Goal: Use online tool/utility: Utilize a website feature to perform a specific function

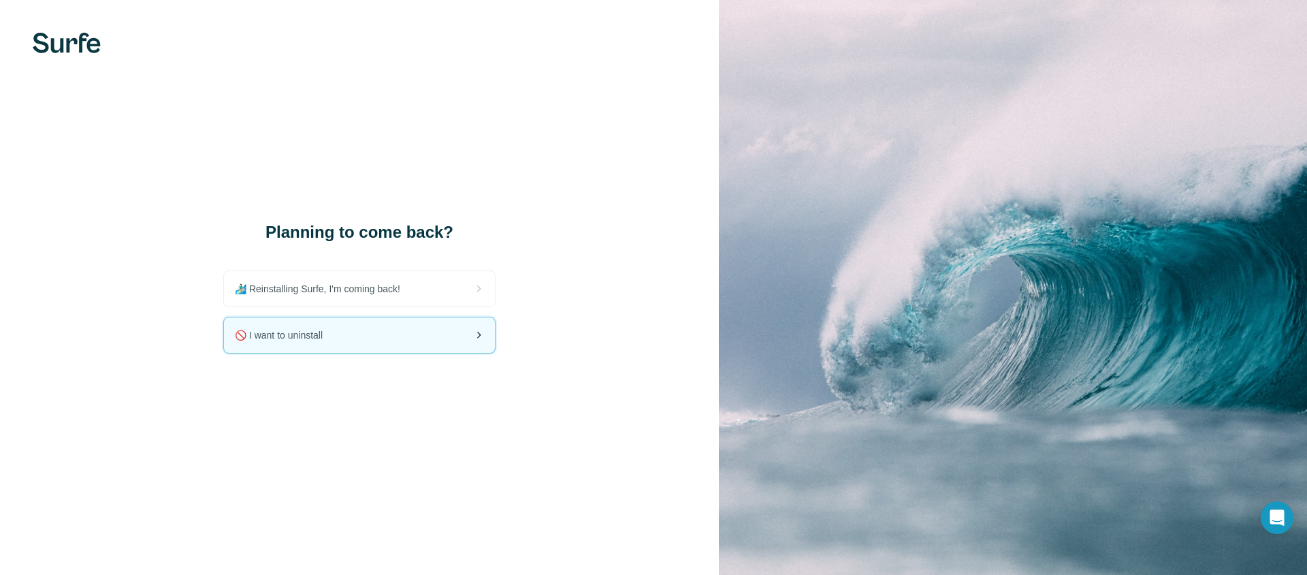
click at [477, 340] on icon at bounding box center [478, 335] width 16 height 16
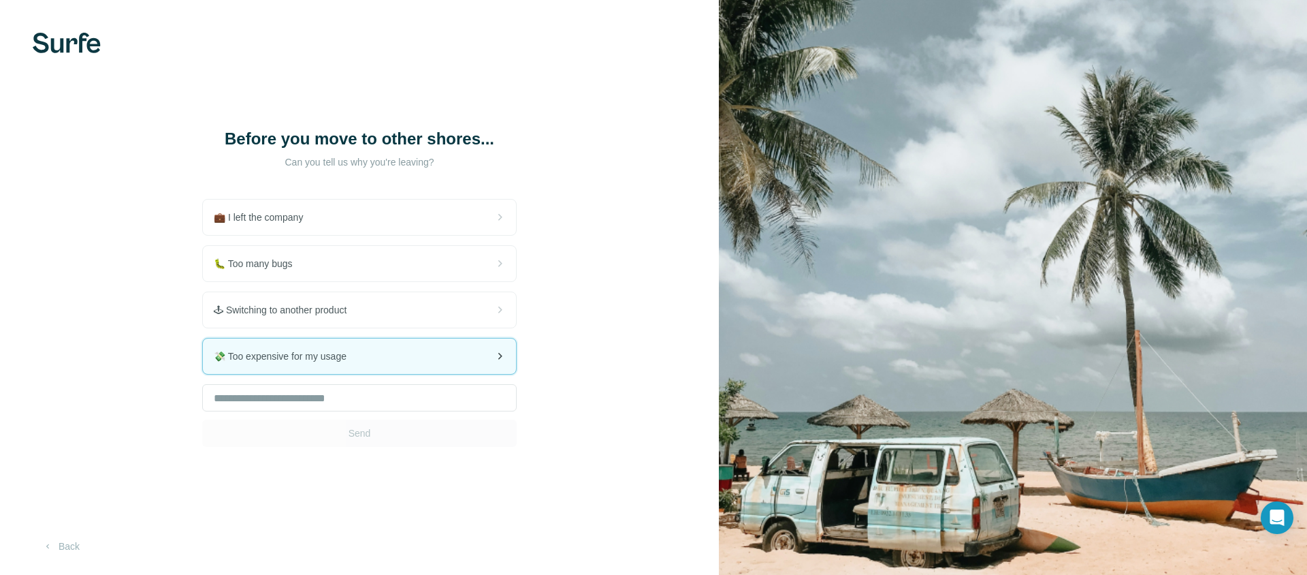
click at [438, 355] on div "💸 Too expensive for my usage" at bounding box center [359, 355] width 313 height 35
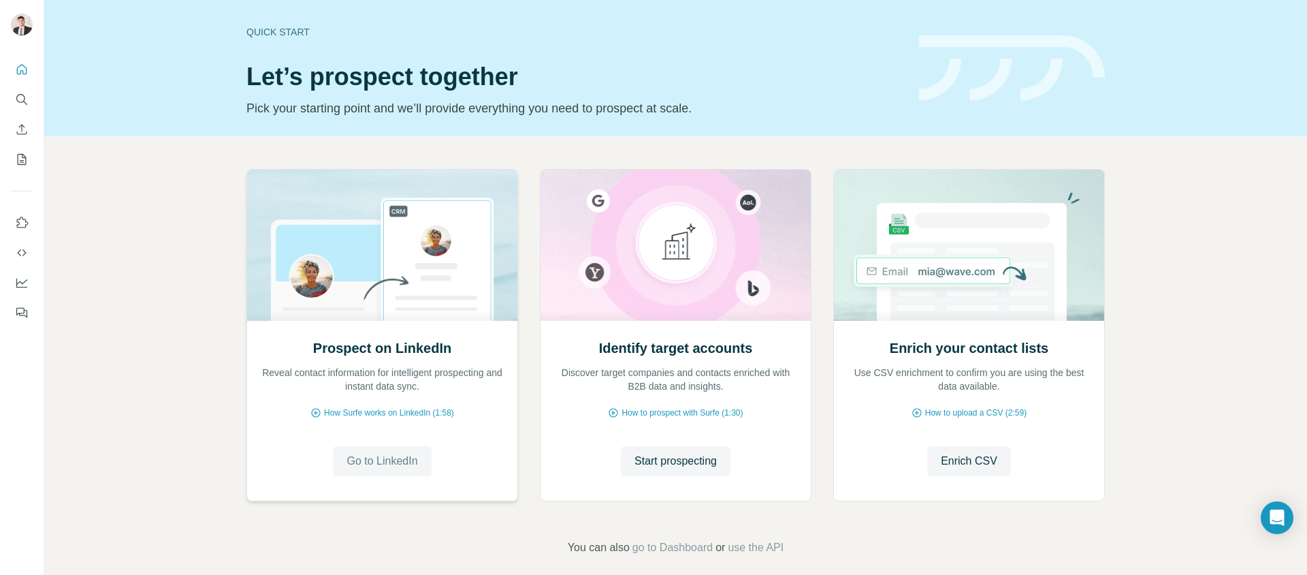
click at [372, 453] on span "Go to LinkedIn" at bounding box center [381, 461] width 71 height 16
click at [29, 92] on button "Search" at bounding box center [22, 99] width 22 height 25
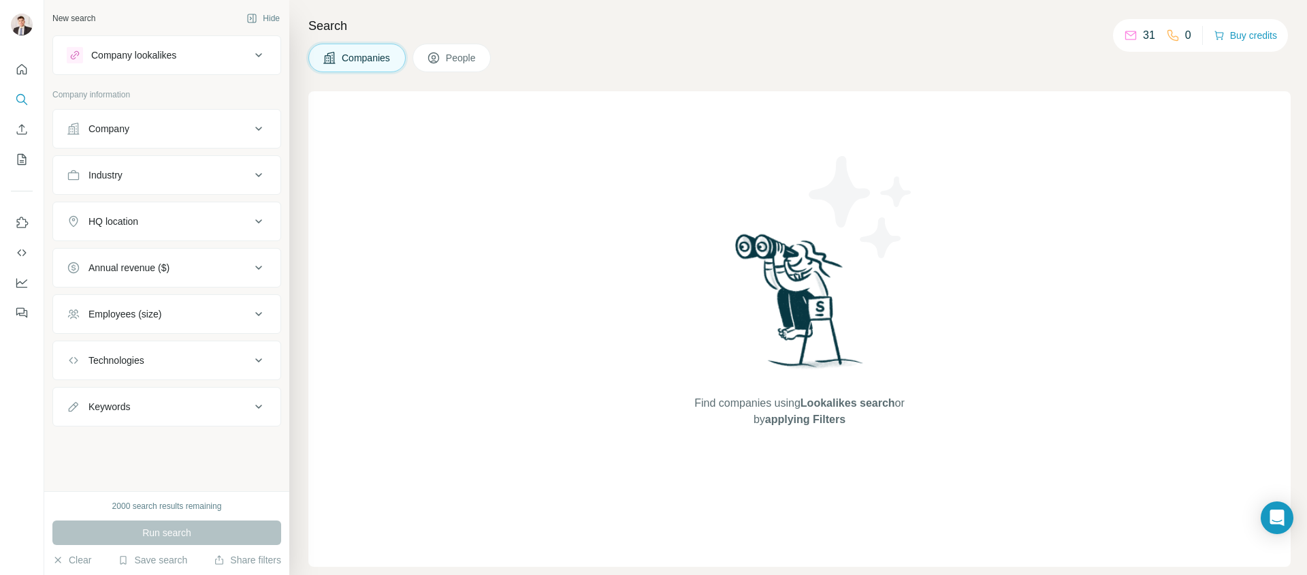
click at [150, 129] on div "Company" at bounding box center [159, 129] width 184 height 14
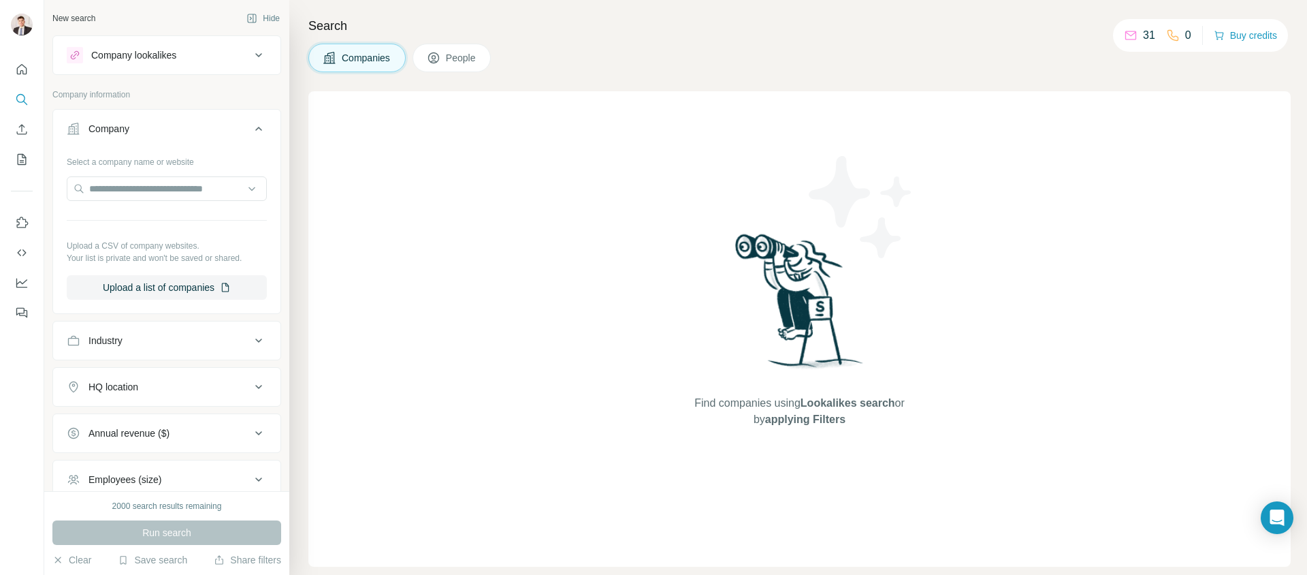
click at [150, 129] on div "Company" at bounding box center [159, 129] width 184 height 14
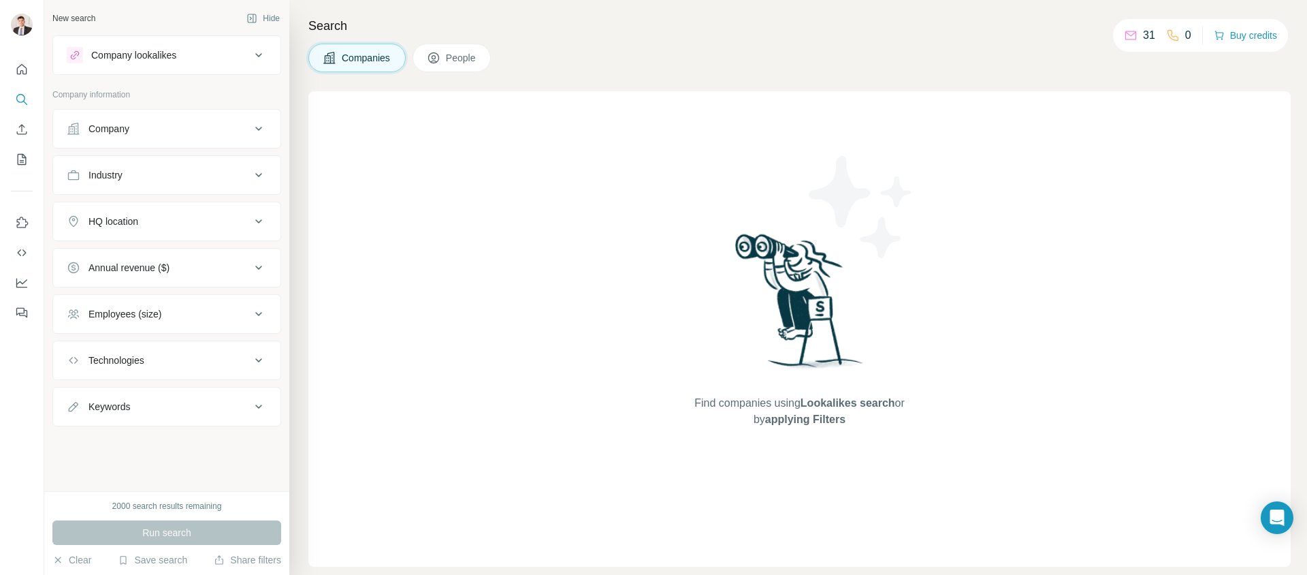
click at [140, 128] on div "Company" at bounding box center [159, 129] width 184 height 14
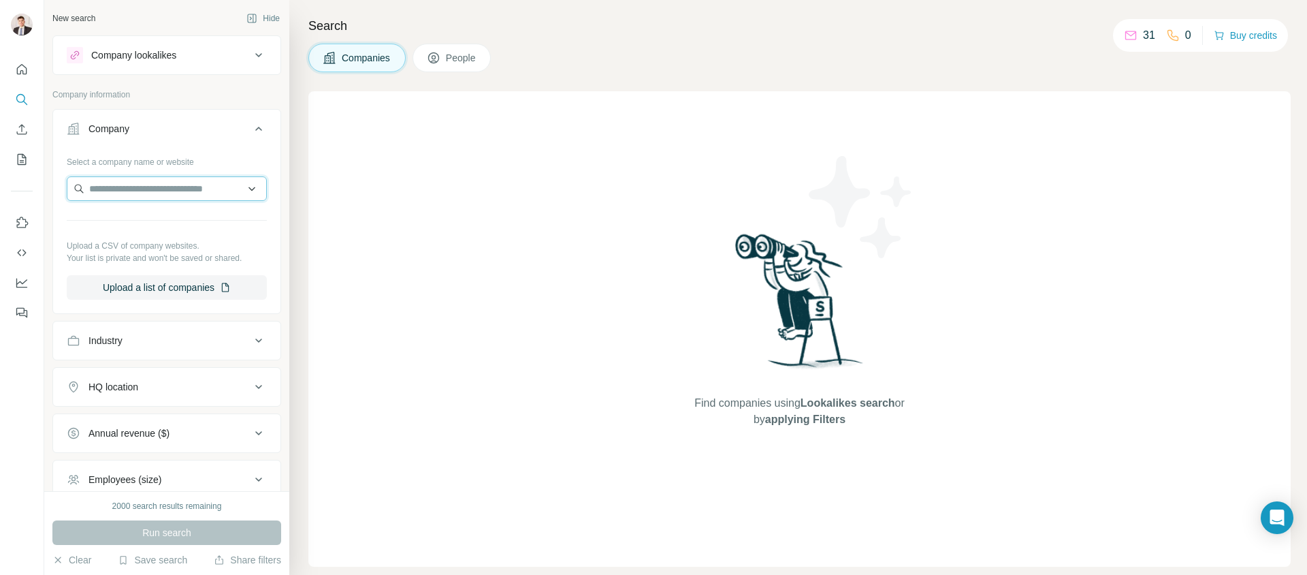
click at [129, 188] on input "text" at bounding box center [167, 188] width 200 height 25
paste input "**********"
type input "**********"
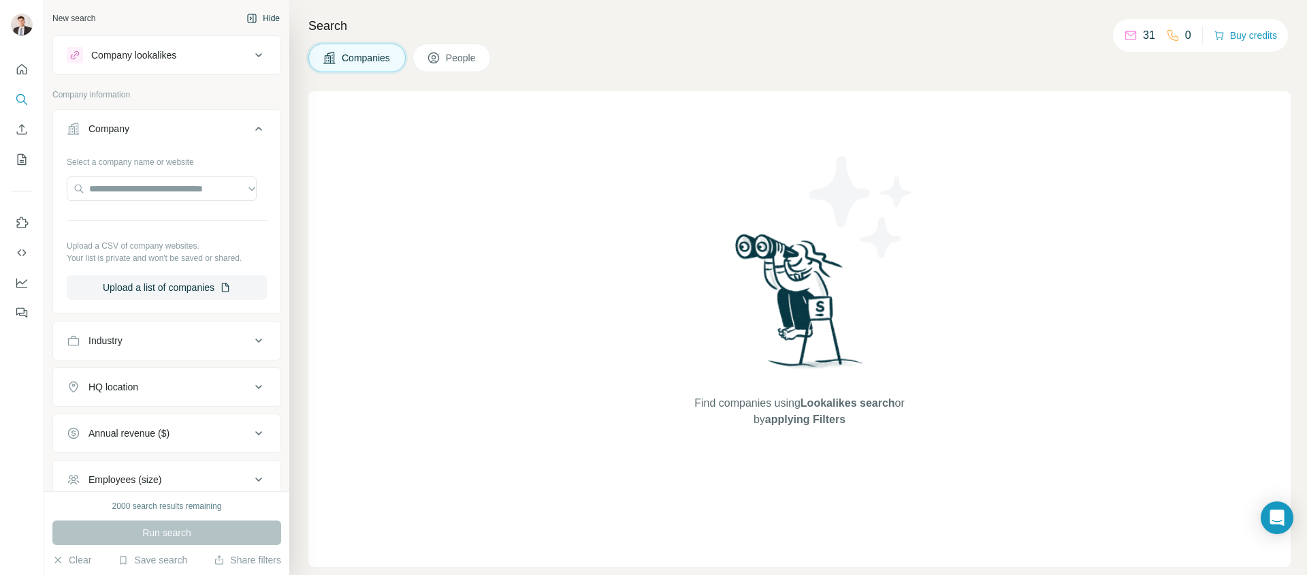
click at [258, 25] on button "Hide" at bounding box center [263, 18] width 52 height 20
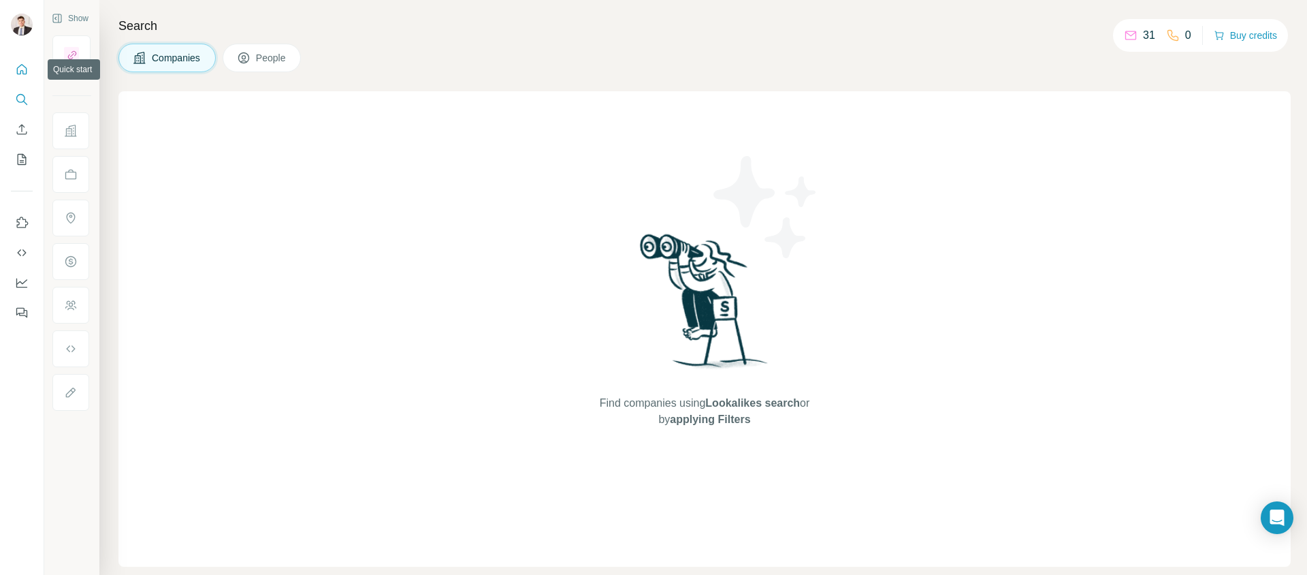
click at [18, 76] on button "Quick start" at bounding box center [22, 69] width 22 height 25
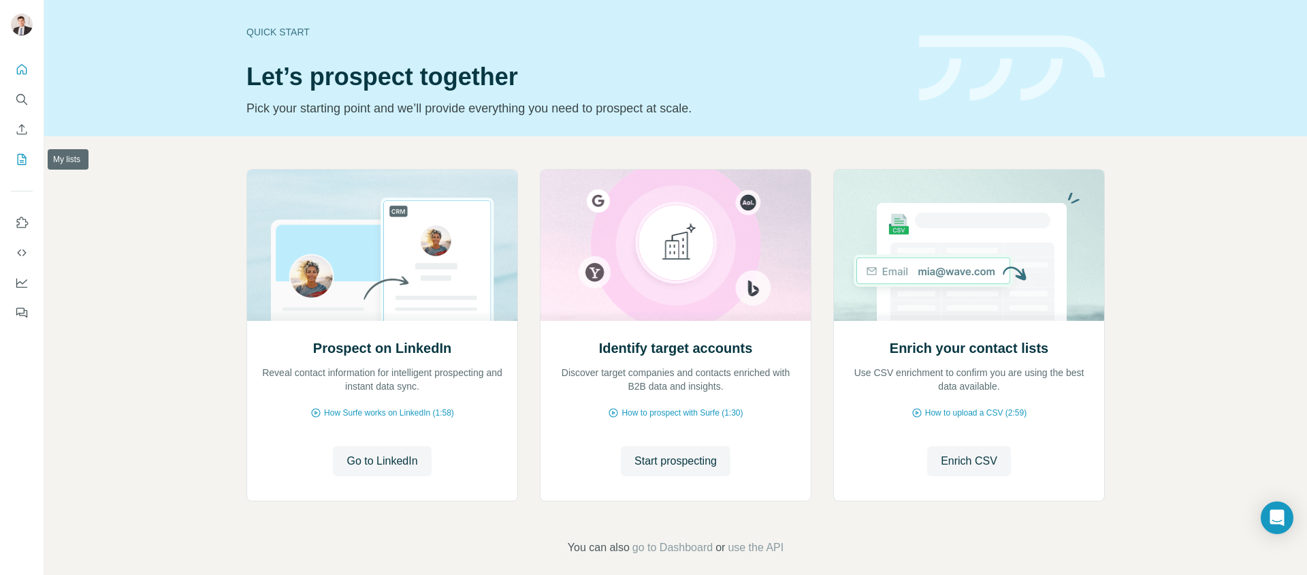
click at [22, 151] on button "My lists" at bounding box center [22, 159] width 22 height 25
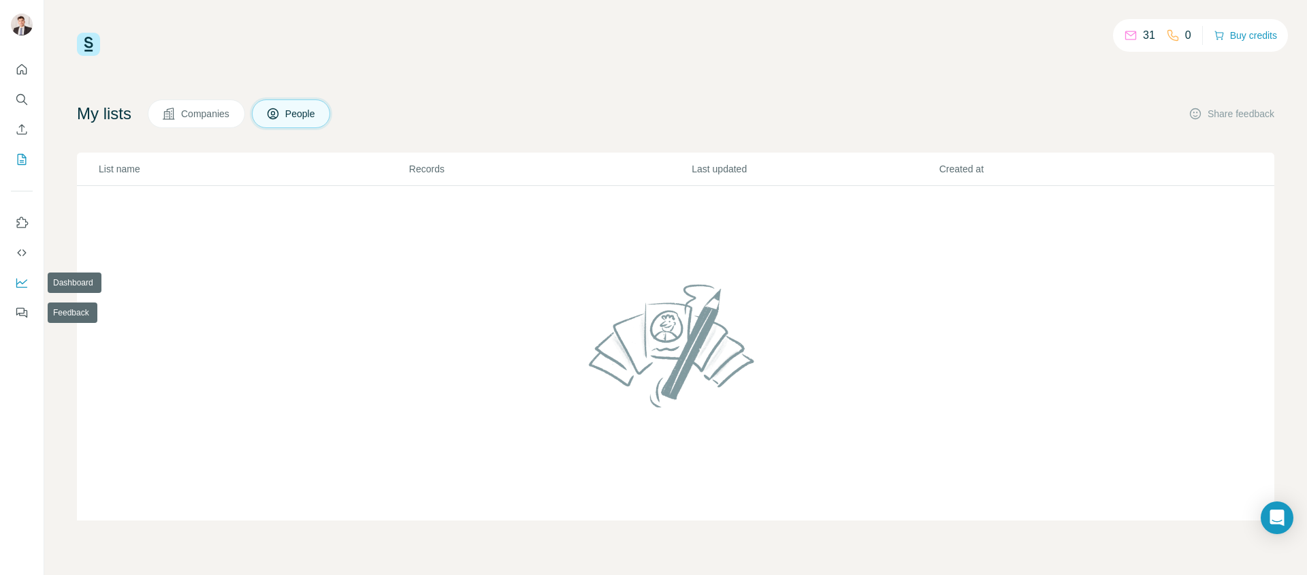
click at [21, 283] on icon "Dashboard" at bounding box center [21, 281] width 11 height 5
click at [20, 276] on icon "Dashboard" at bounding box center [22, 283] width 14 height 14
click at [21, 126] on icon "Enrich CSV" at bounding box center [22, 130] width 14 height 14
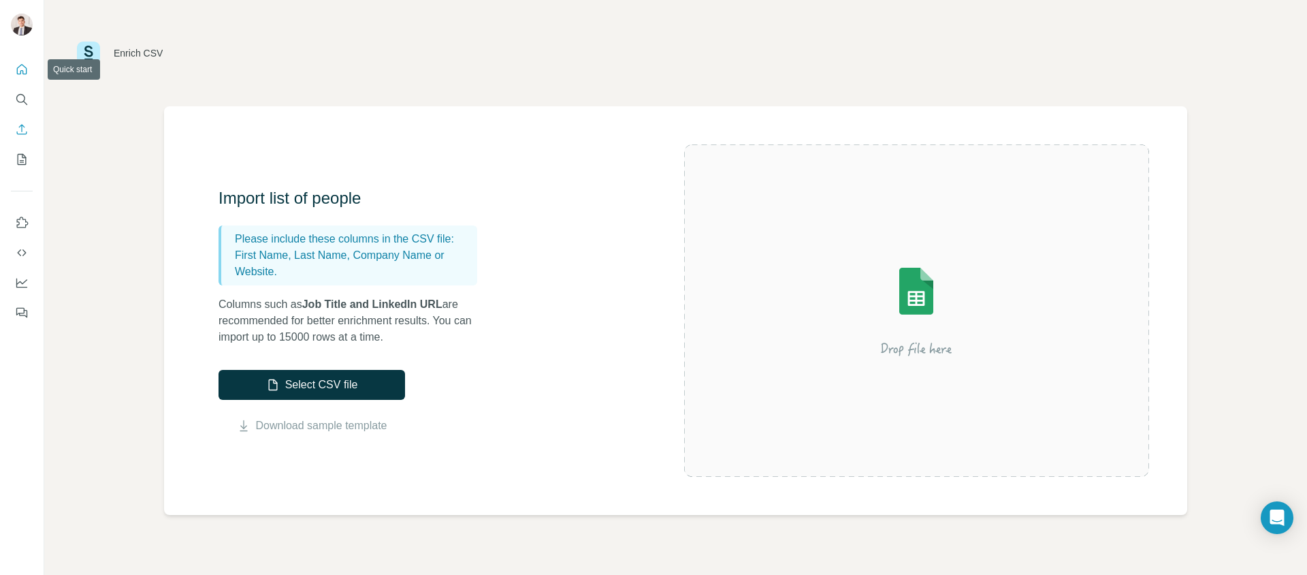
click at [20, 71] on icon "Quick start" at bounding box center [22, 69] width 10 height 10
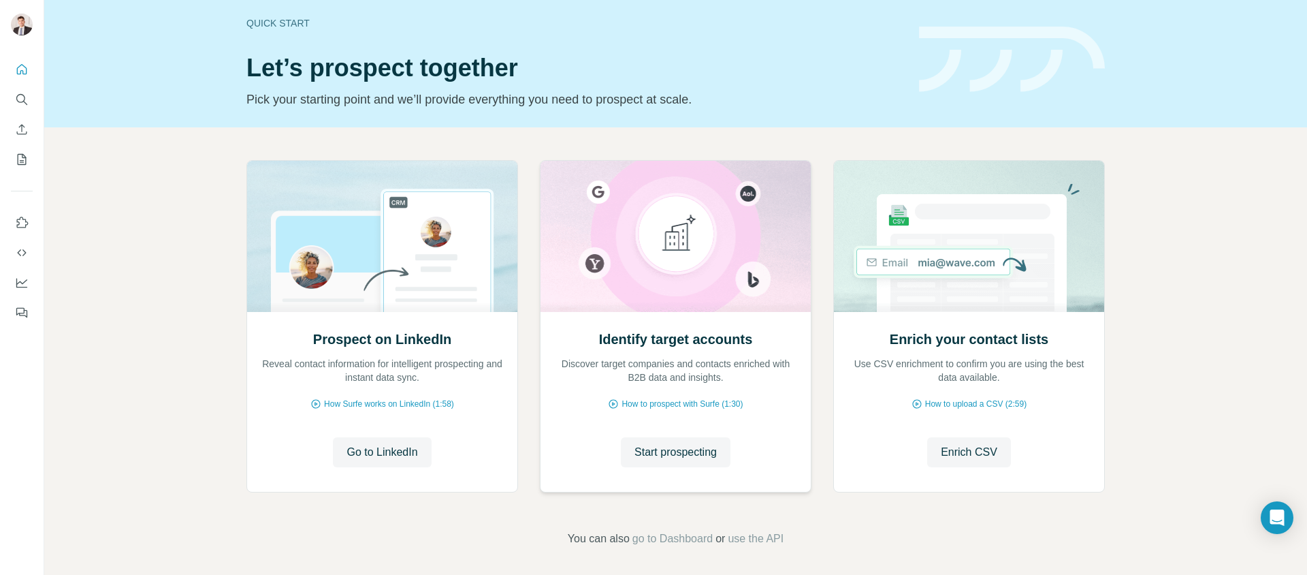
scroll to position [14, 0]
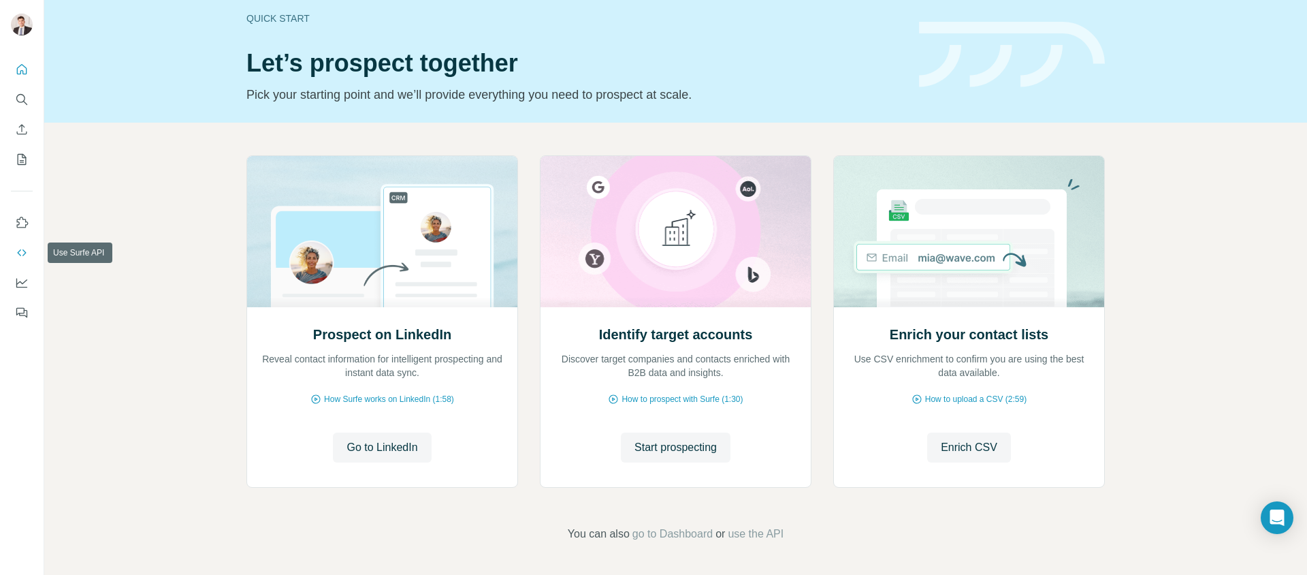
click at [19, 258] on icon "Use Surfe API" at bounding box center [22, 253] width 14 height 14
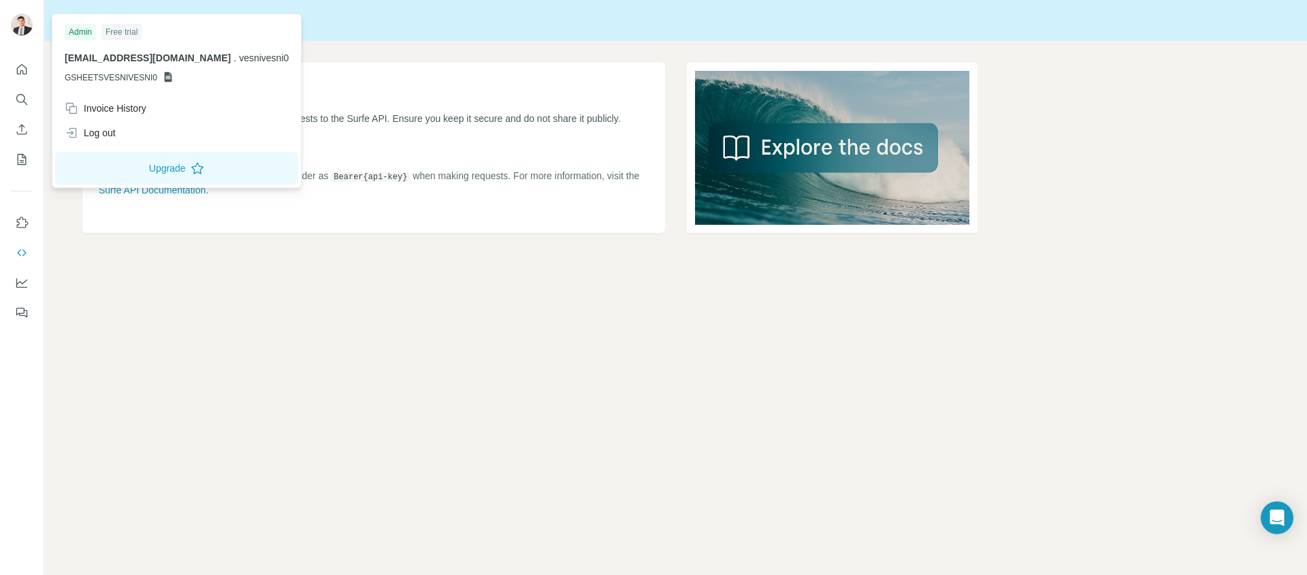
click at [178, 55] on p "[EMAIL_ADDRESS][DOMAIN_NAME] . vesnivesni0" at bounding box center [177, 58] width 224 height 14
click at [239, 59] on span "vesnivesni0" at bounding box center [264, 57] width 50 height 11
click at [149, 73] on span "GSHEETSVESNIVESNI0" at bounding box center [111, 77] width 93 height 12
click at [165, 76] on icon at bounding box center [168, 76] width 11 height 11
click at [26, 21] on img at bounding box center [22, 25] width 22 height 22
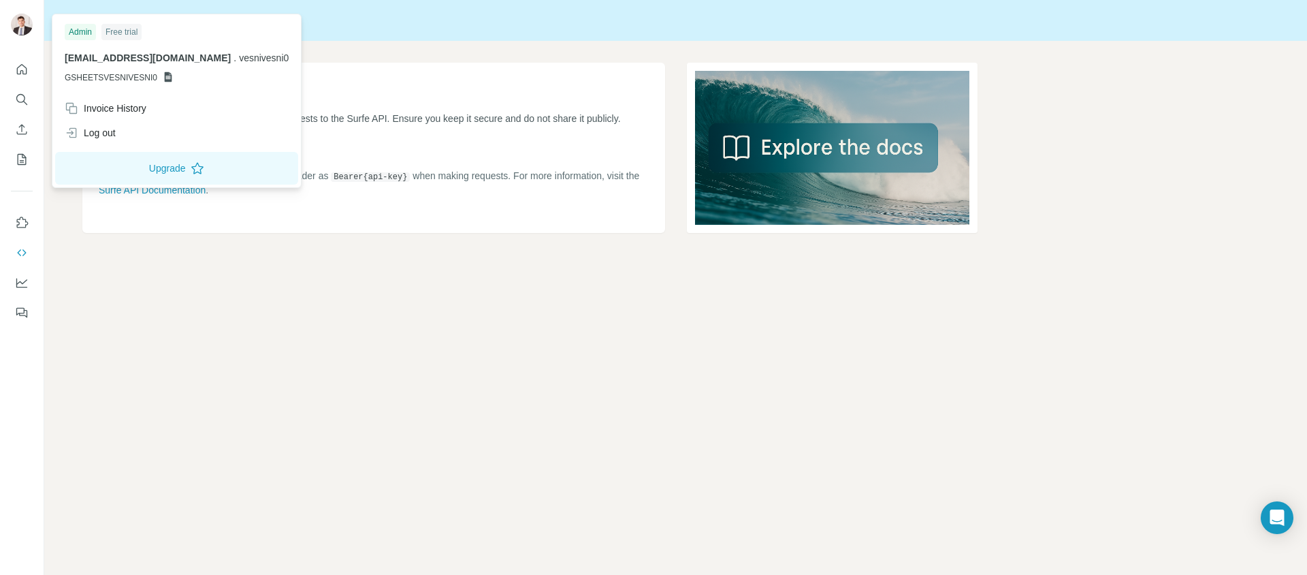
click at [26, 21] on img at bounding box center [22, 25] width 22 height 22
click at [118, 103] on div "Invoice History" at bounding box center [106, 108] width 82 height 14
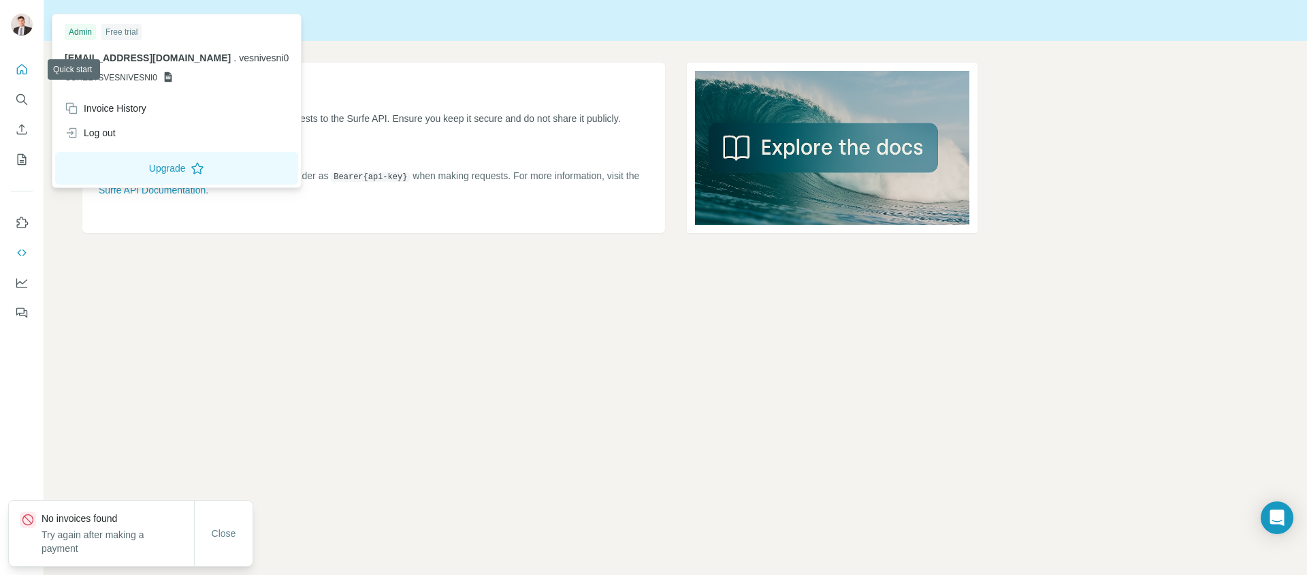
click at [27, 67] on icon "Quick start" at bounding box center [22, 70] width 14 height 14
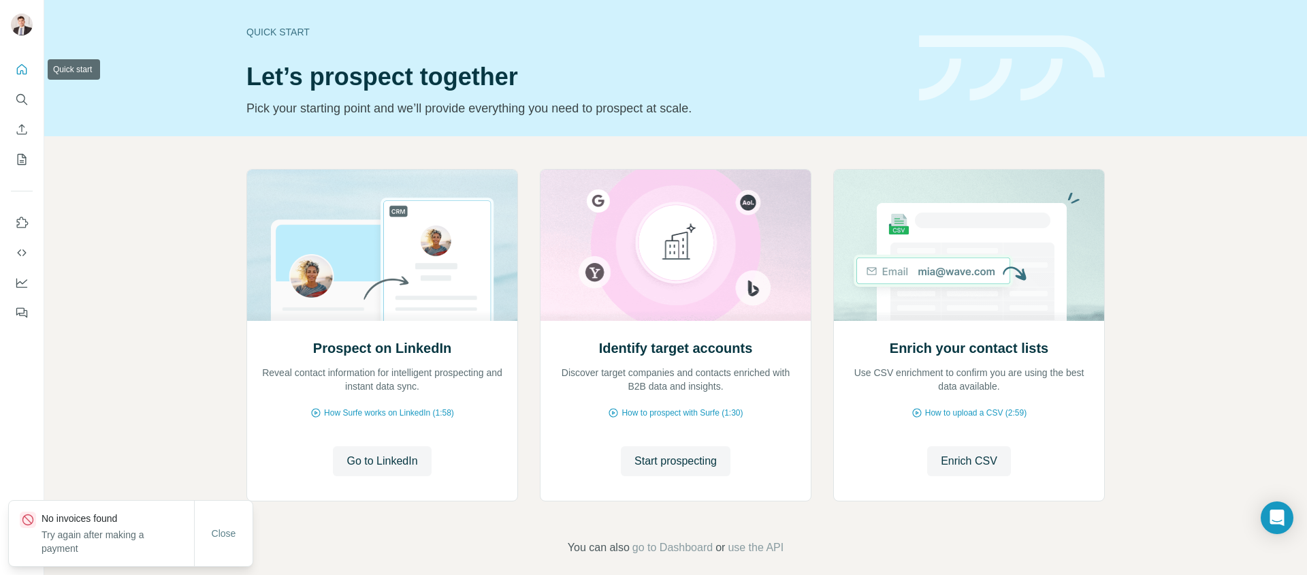
click at [27, 67] on icon "Quick start" at bounding box center [22, 70] width 14 height 14
click at [27, 108] on button "Search" at bounding box center [22, 99] width 22 height 25
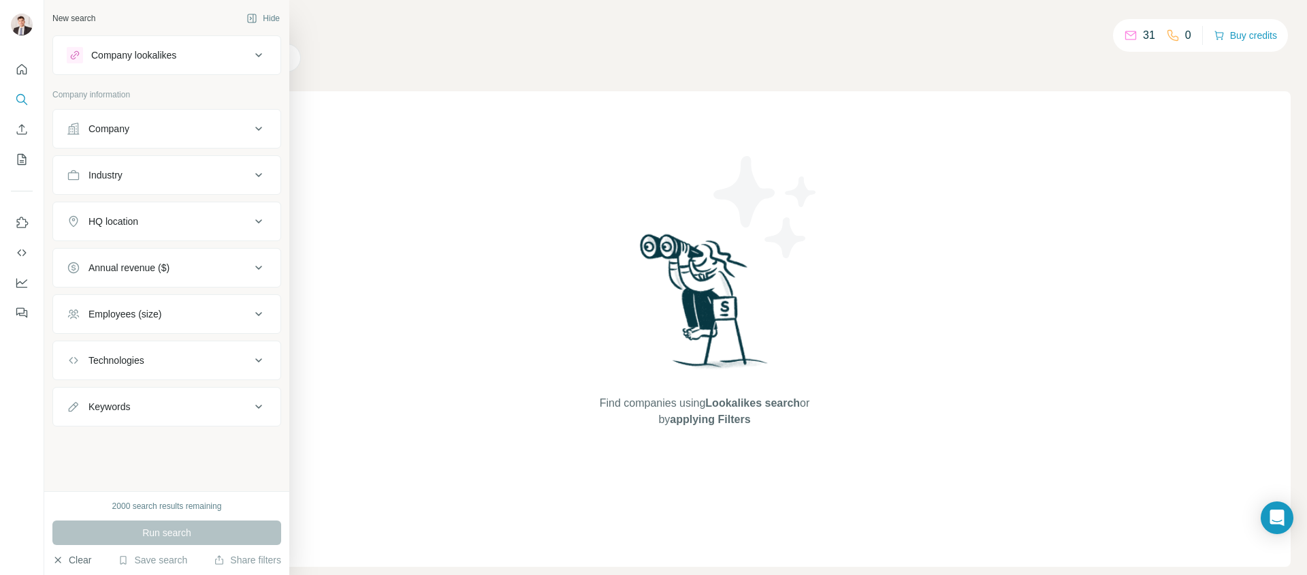
click at [73, 556] on button "Clear" at bounding box center [71, 560] width 39 height 14
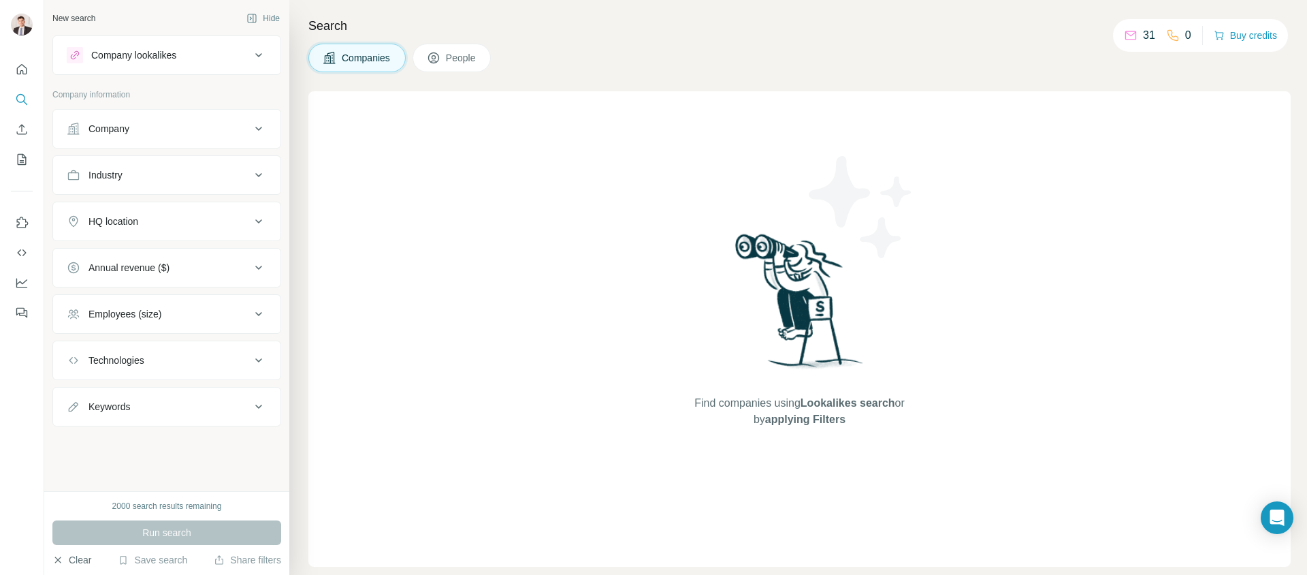
click at [73, 558] on button "Clear" at bounding box center [71, 560] width 39 height 14
click at [59, 562] on icon "button" at bounding box center [57, 559] width 11 height 11
click at [57, 560] on icon "button" at bounding box center [58, 559] width 6 height 6
click at [58, 560] on icon "button" at bounding box center [57, 559] width 11 height 11
click at [58, 560] on icon "button" at bounding box center [58, 559] width 6 height 6
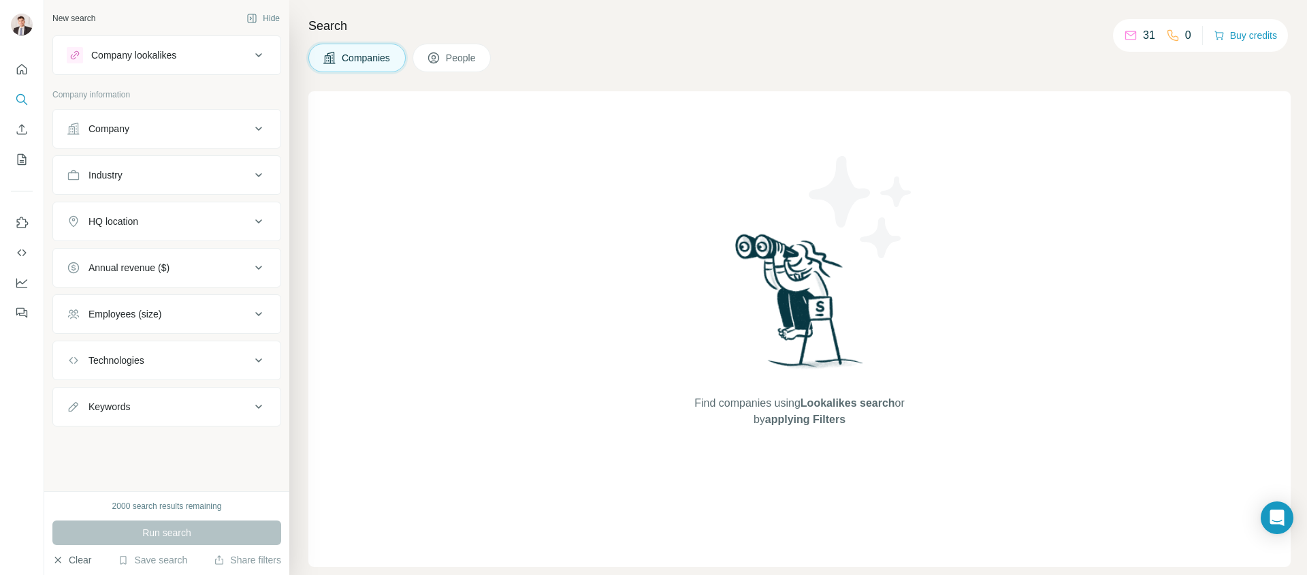
click at [1132, 34] on icon at bounding box center [1131, 36] width 14 height 14
drag, startPoint x: 1128, startPoint y: 37, endPoint x: 1165, endPoint y: 35, distance: 37.5
click at [1127, 37] on icon at bounding box center [1131, 36] width 14 height 14
click at [1144, 39] on p "31" at bounding box center [1149, 35] width 12 height 16
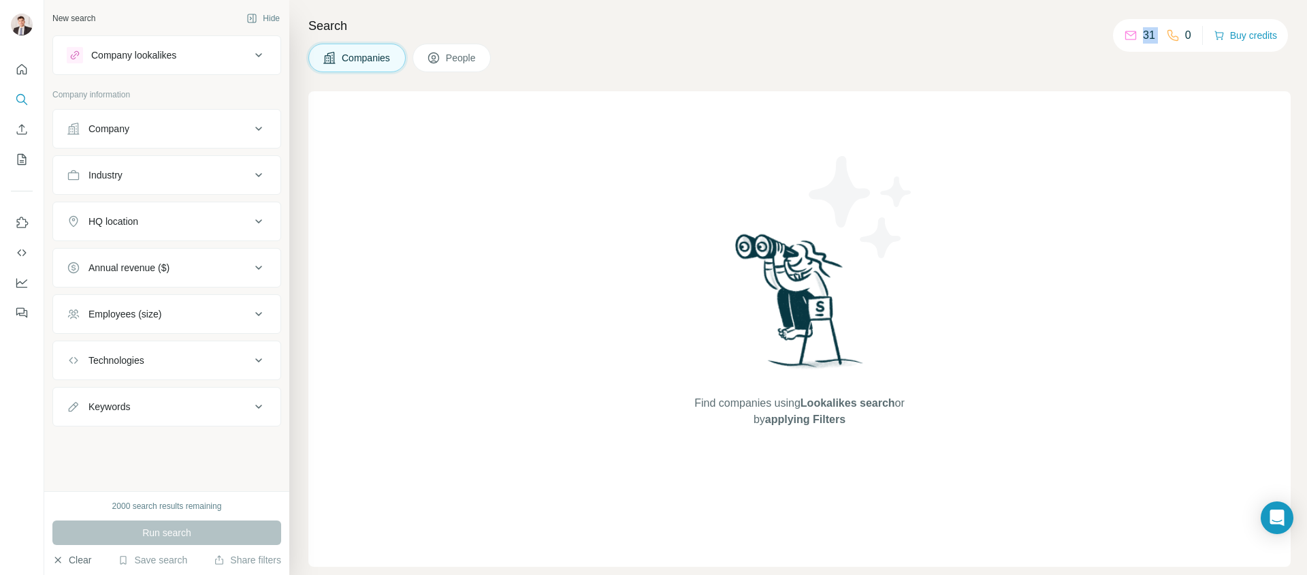
click at [1143, 39] on p "31" at bounding box center [1149, 35] width 12 height 16
click at [20, 156] on icon "My lists" at bounding box center [22, 159] width 14 height 14
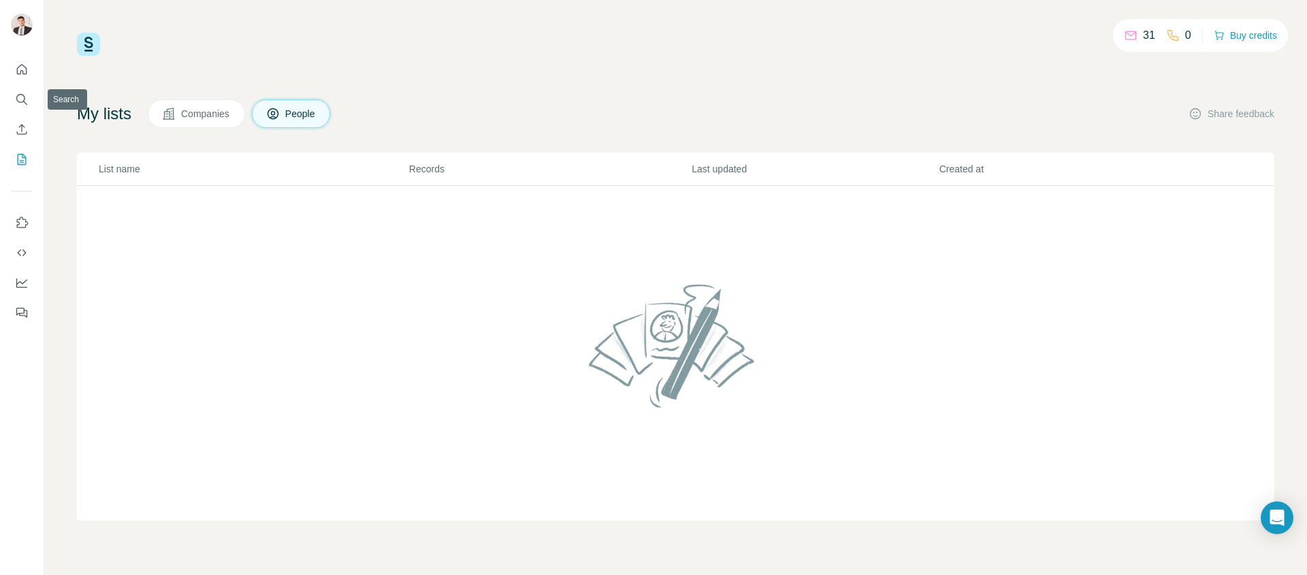
click at [21, 78] on button "Quick start" at bounding box center [22, 69] width 22 height 25
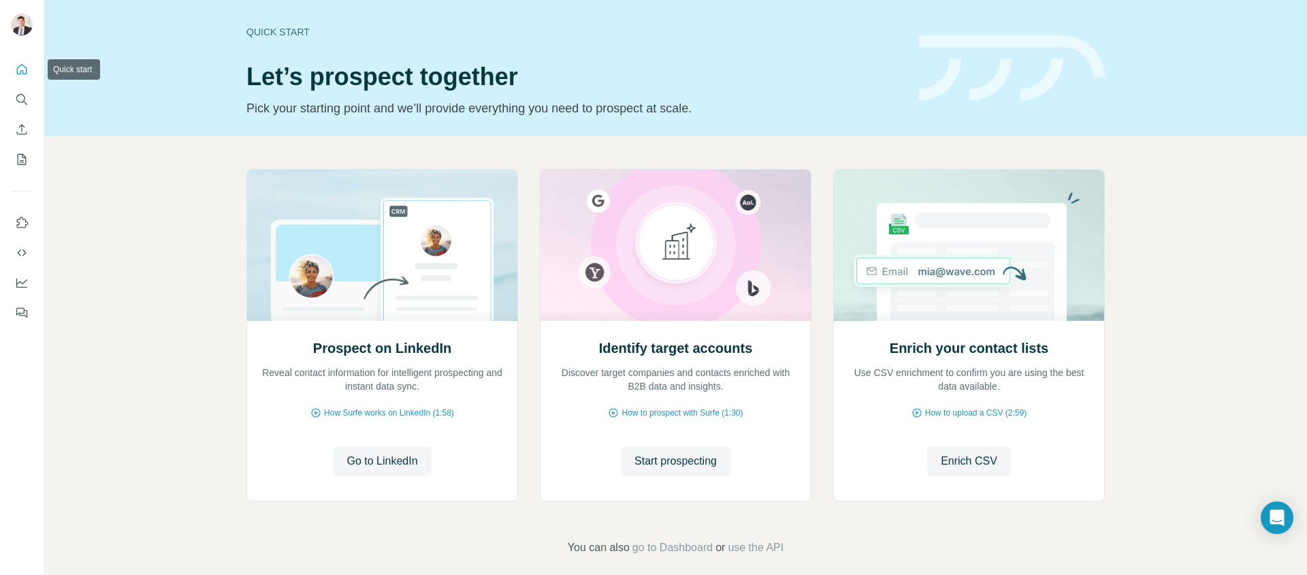
click at [20, 78] on button "Quick start" at bounding box center [22, 69] width 22 height 25
click at [73, 70] on div "Quick start Let’s prospect together Pick your starting point and we’ll provide …" at bounding box center [675, 68] width 1263 height 136
click at [20, 67] on icon "Quick start" at bounding box center [22, 70] width 14 height 14
click at [29, 55] on div at bounding box center [22, 187] width 44 height 276
click at [22, 67] on icon "Quick start" at bounding box center [22, 70] width 14 height 14
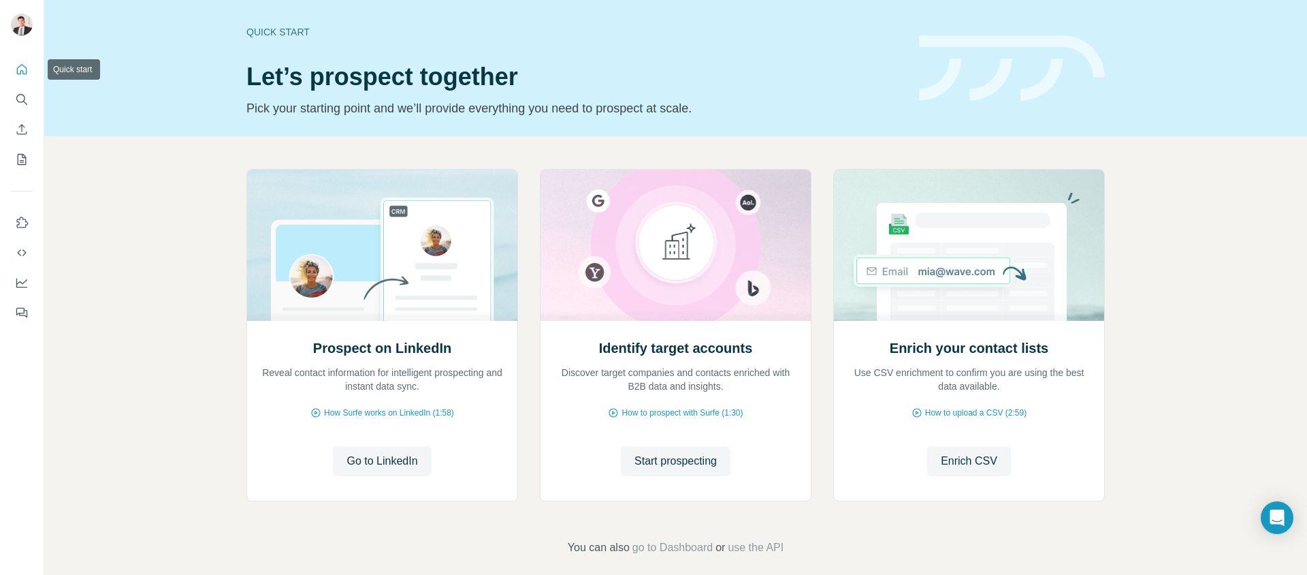
click at [22, 67] on icon "Quick start" at bounding box center [22, 70] width 14 height 14
click at [11, 99] on button "Search" at bounding box center [22, 99] width 22 height 25
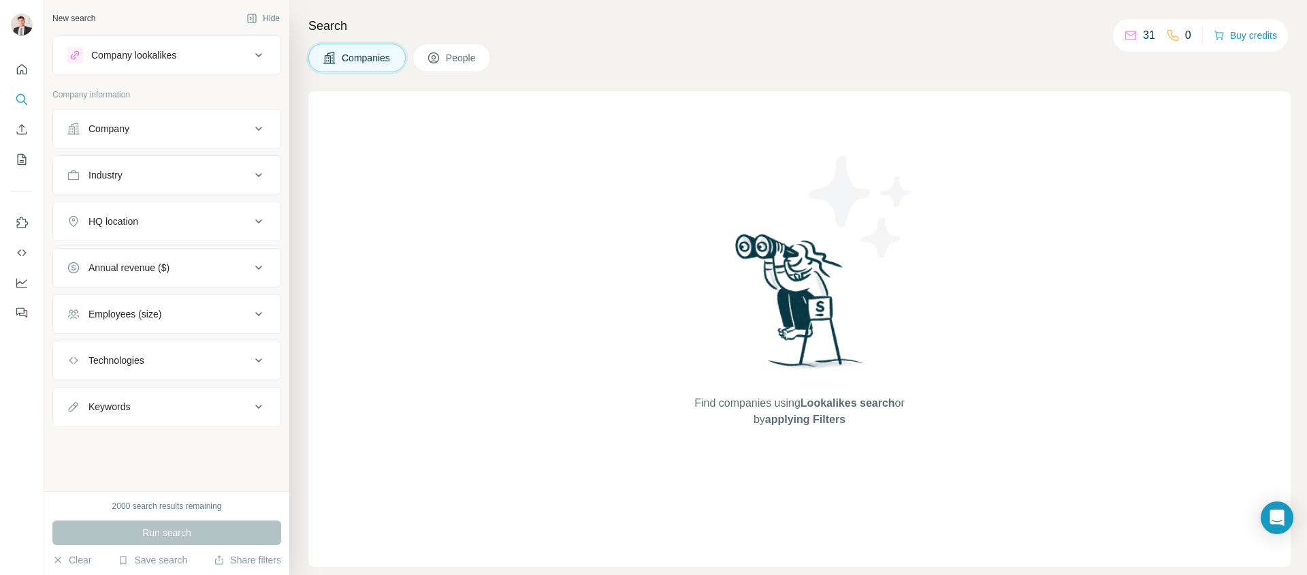
click at [99, 59] on div "Company lookalikes" at bounding box center [133, 55] width 85 height 14
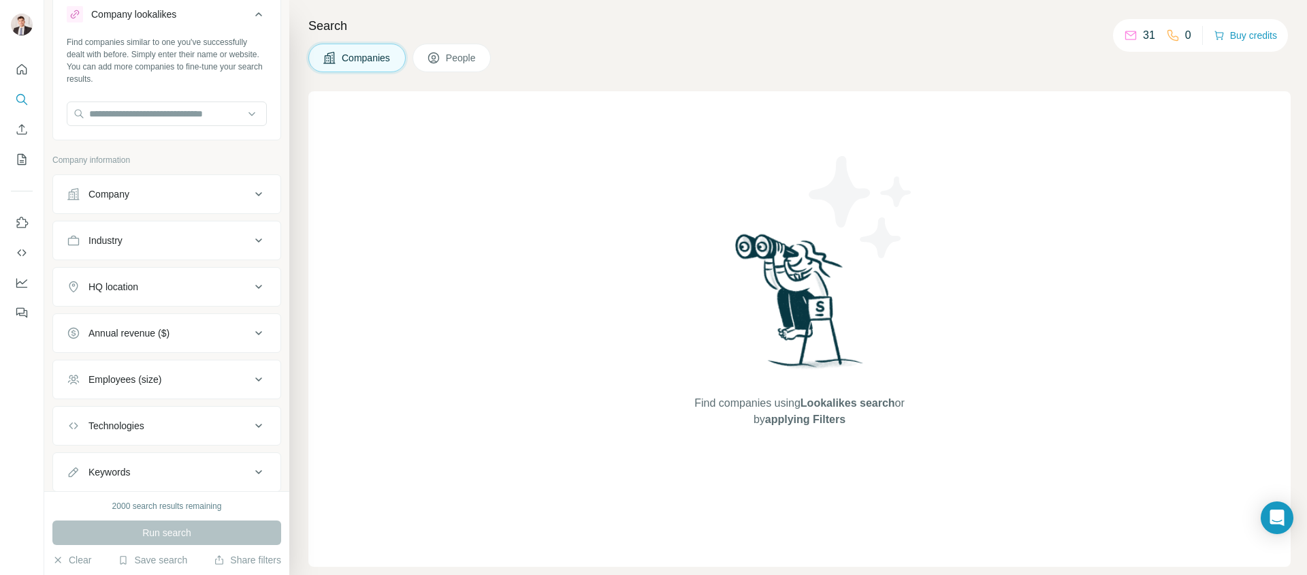
scroll to position [80, 0]
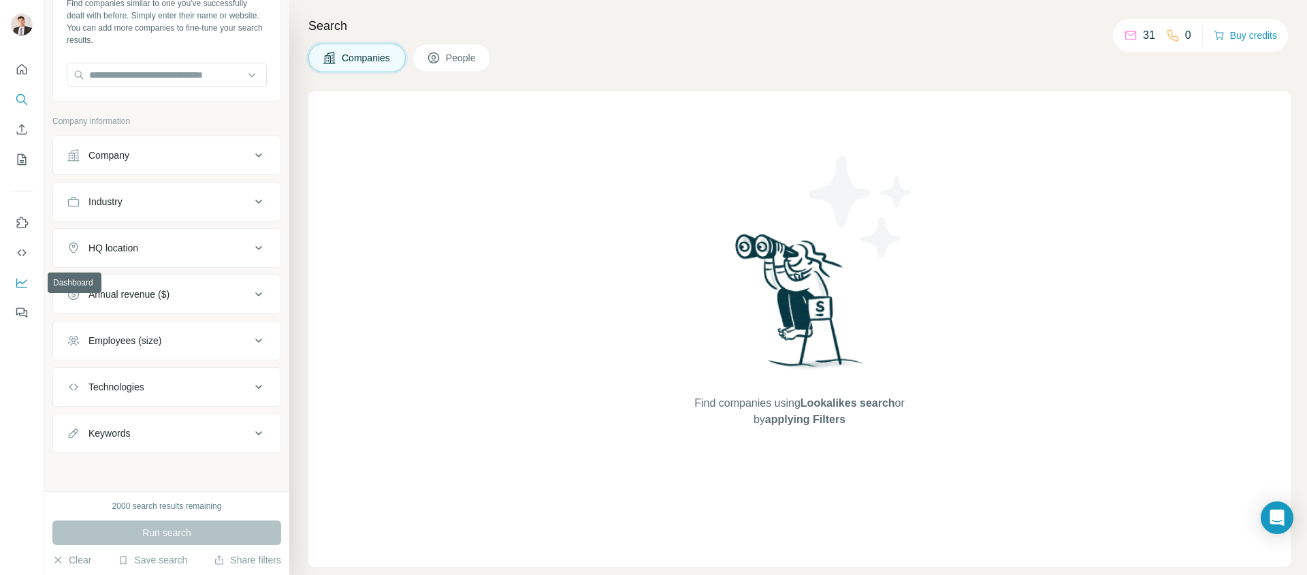
click at [22, 285] on icon "Dashboard" at bounding box center [22, 283] width 14 height 14
